Goal: Task Accomplishment & Management: Manage account settings

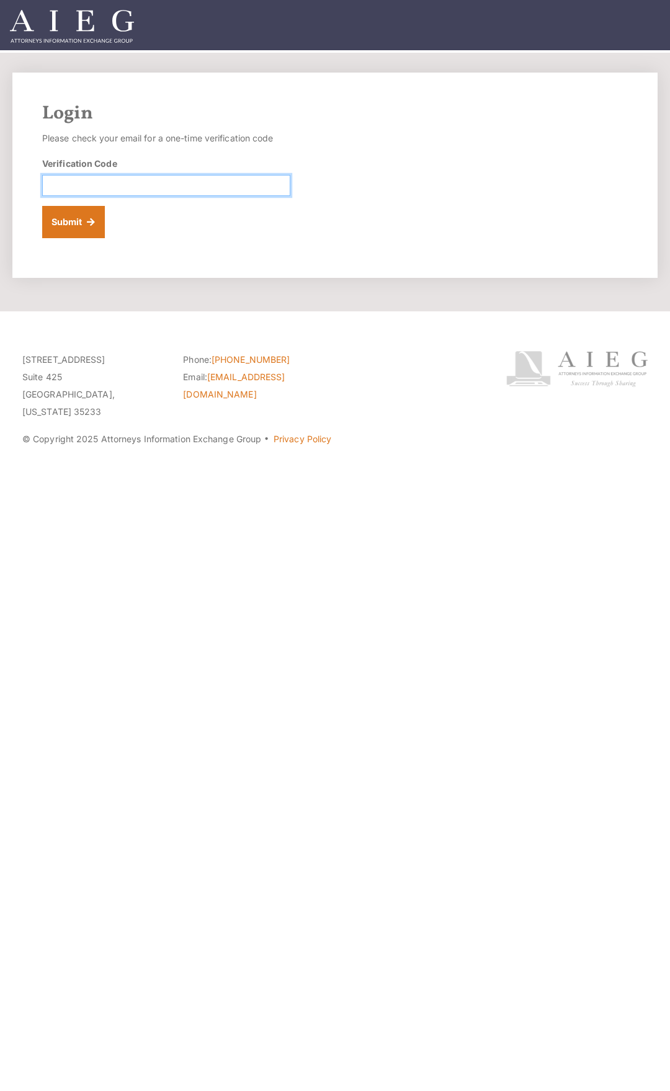
click at [124, 183] on input "Verification Code" at bounding box center [166, 185] width 248 height 21
type input "179142"
click at [42, 206] on button "Submit" at bounding box center [73, 222] width 63 height 32
click at [88, 189] on input "Verification Code" at bounding box center [166, 185] width 248 height 21
click at [180, 188] on input "Verification Code" at bounding box center [166, 185] width 248 height 21
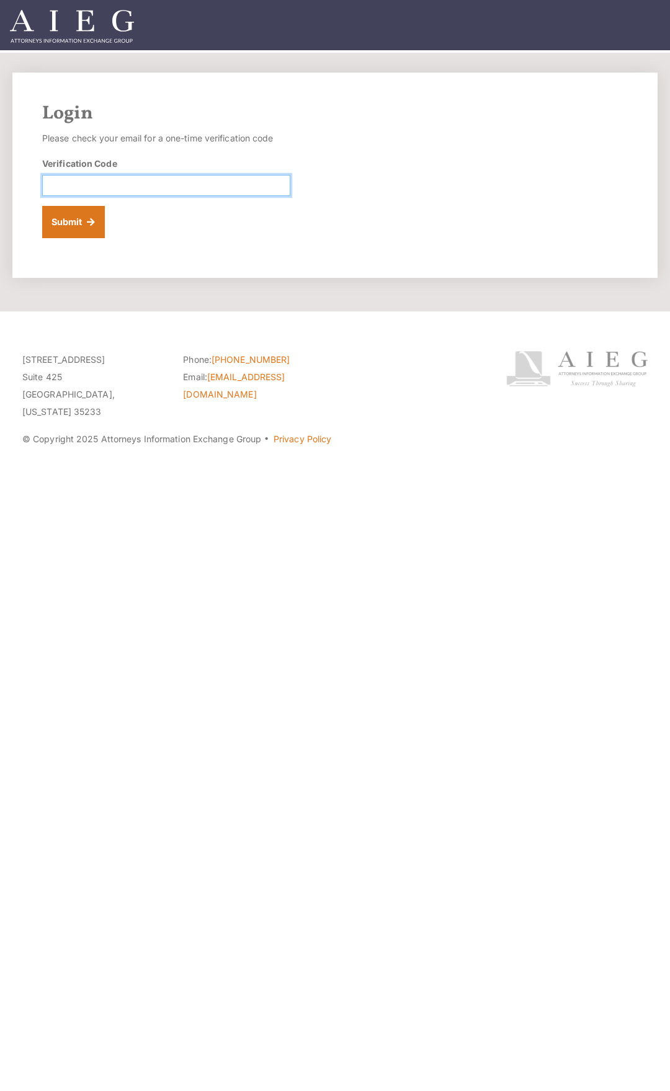
paste input "742506"
type input "742506"
click at [84, 208] on button "Submit" at bounding box center [73, 222] width 63 height 32
